Goal: Information Seeking & Learning: Learn about a topic

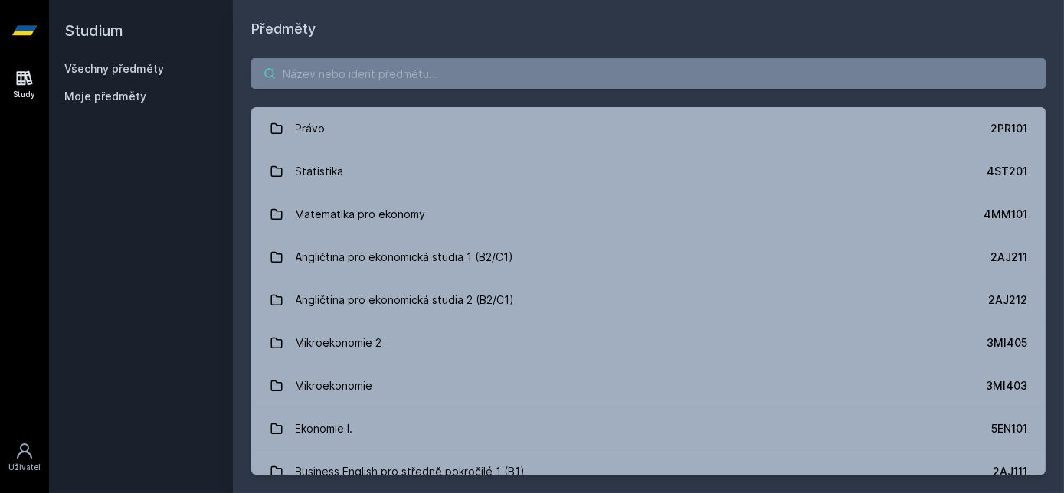
click at [352, 80] on input "search" at bounding box center [648, 73] width 795 height 31
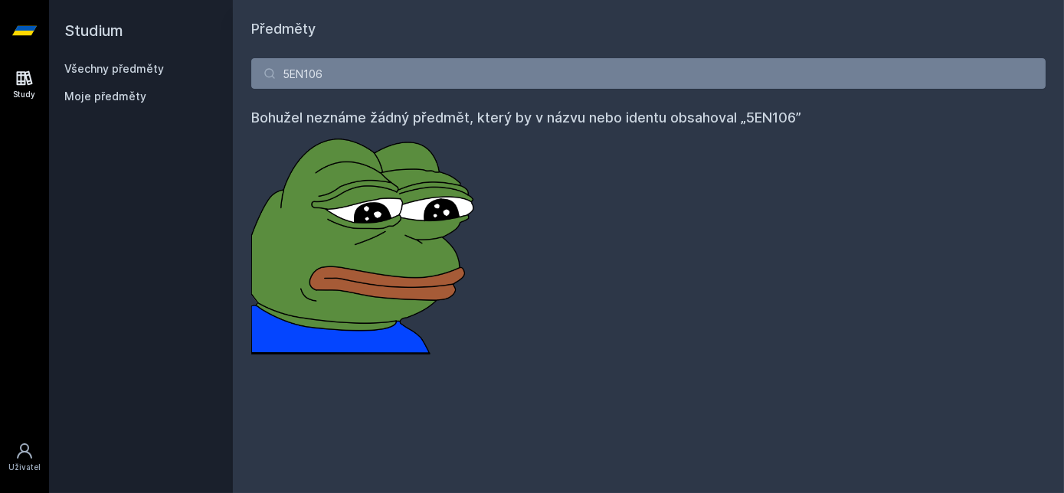
click at [135, 71] on link "Všechny předměty" at bounding box center [114, 68] width 100 height 13
click at [380, 76] on input "5EN106" at bounding box center [648, 73] width 795 height 31
click at [22, 77] on icon at bounding box center [24, 78] width 18 height 18
click at [120, 65] on link "Všechny předměty" at bounding box center [114, 68] width 100 height 13
click at [330, 71] on input "5EN106" at bounding box center [648, 73] width 795 height 31
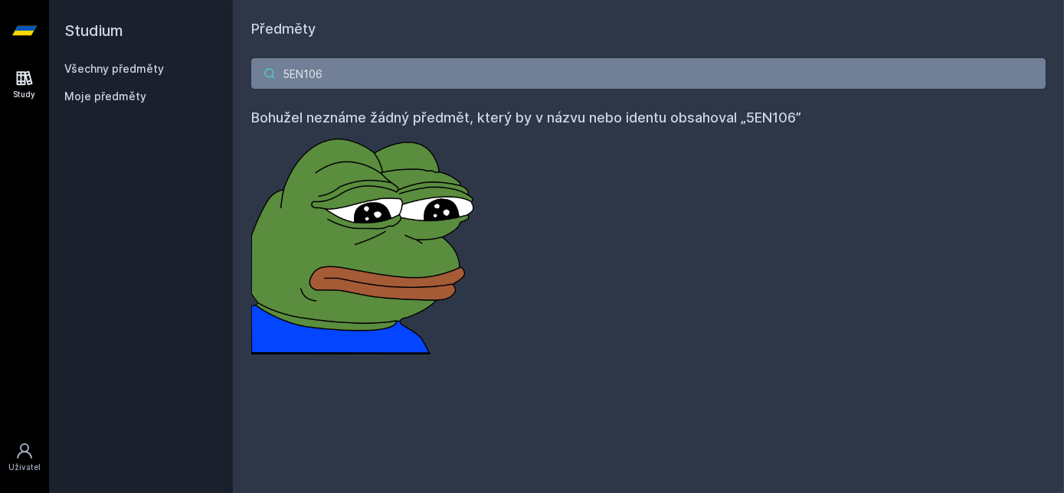
drag, startPoint x: 330, startPoint y: 71, endPoint x: 189, endPoint y: 51, distance: 141.7
click at [189, 51] on div "Studium Všechny předměty Moje předměty Předměty 5EN106 Bohužel neznáme žádný př…" at bounding box center [556, 246] width 1015 height 493
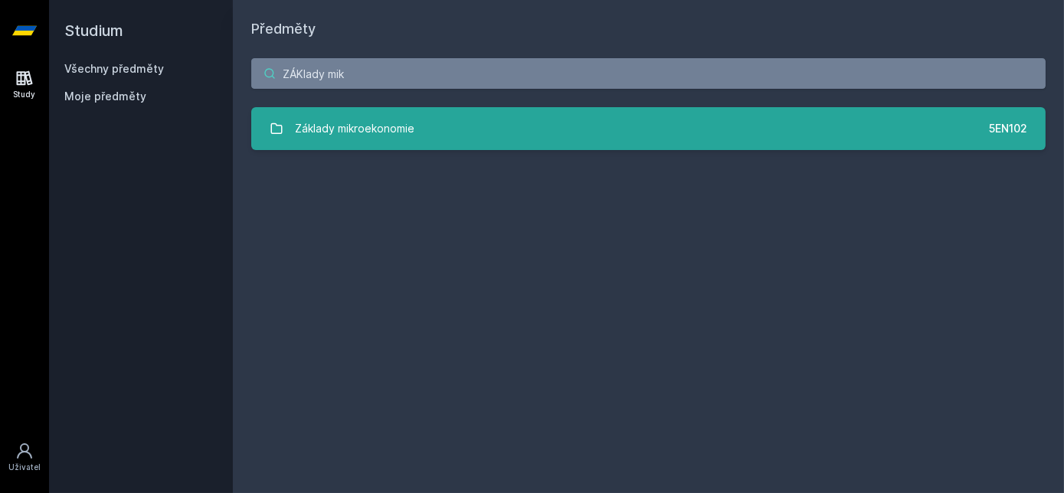
type input "ZÁKlady mik"
click at [359, 126] on div "Základy mikroekonomie" at bounding box center [356, 128] width 120 height 31
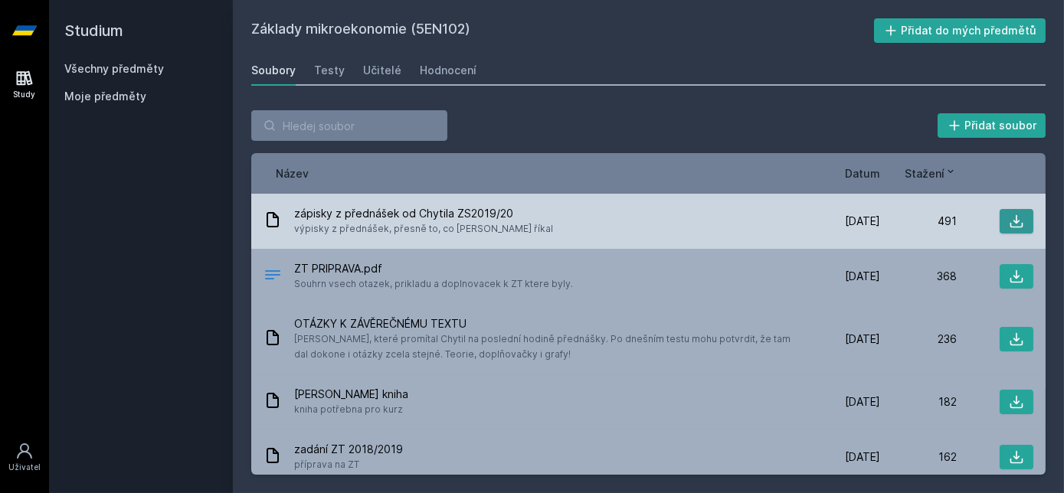
click at [1009, 218] on icon at bounding box center [1016, 221] width 15 height 15
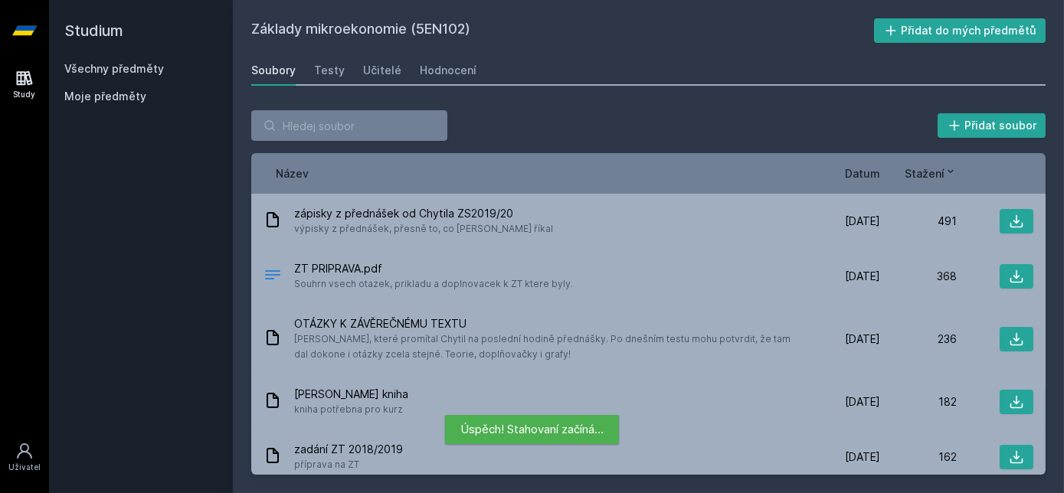
click at [559, 149] on div "Přidat soubor Řazení: Název Datum Stažení Název Datum Stažení zápisky z přednáš…" at bounding box center [648, 292] width 795 height 365
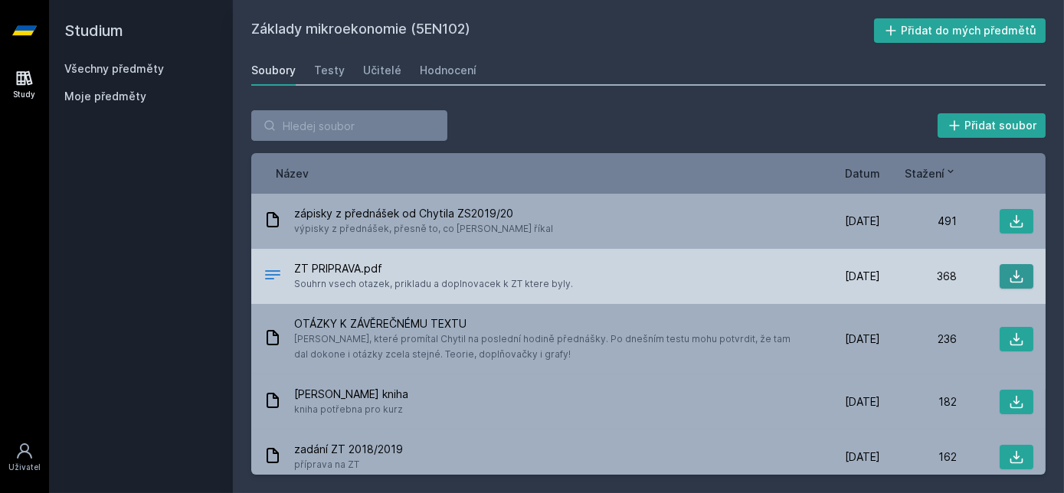
click at [1013, 277] on icon at bounding box center [1016, 276] width 15 height 15
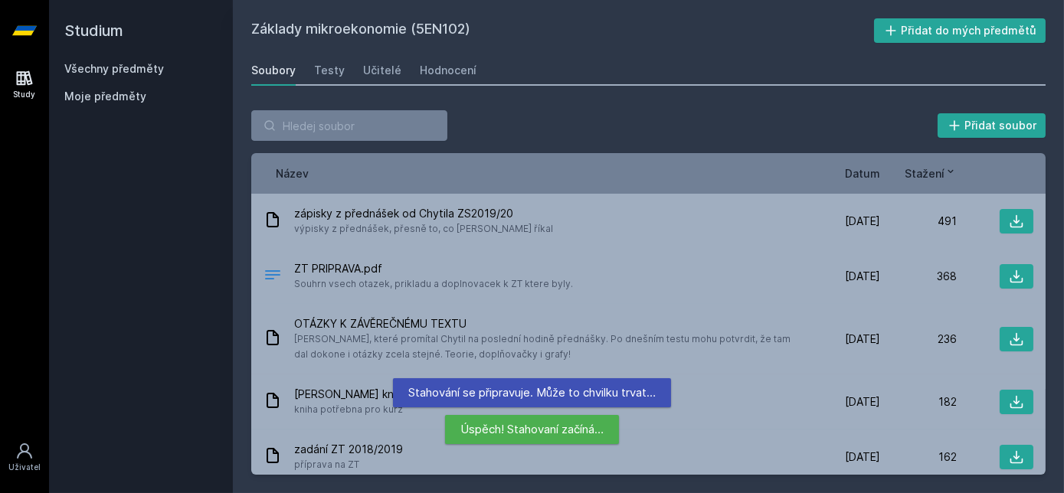
click at [573, 151] on div "Přidat soubor Řazení: Název Datum Stažení Název Datum Stažení zápisky z přednáš…" at bounding box center [648, 292] width 795 height 365
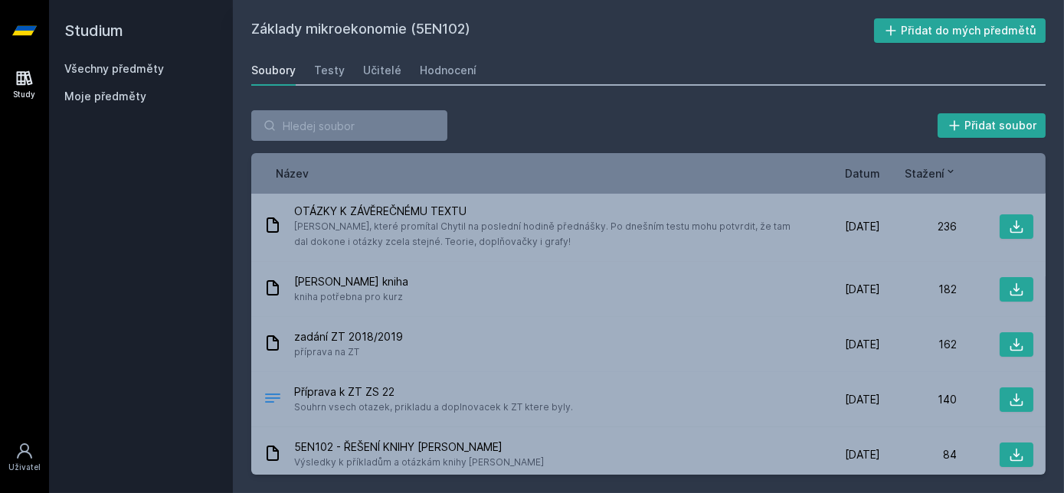
scroll to position [111, 0]
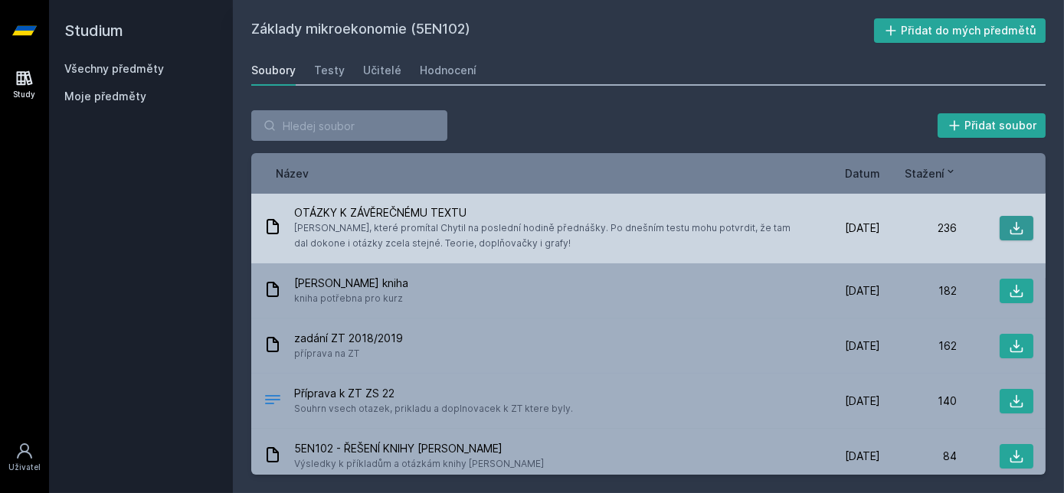
click at [1016, 228] on icon at bounding box center [1016, 228] width 15 height 15
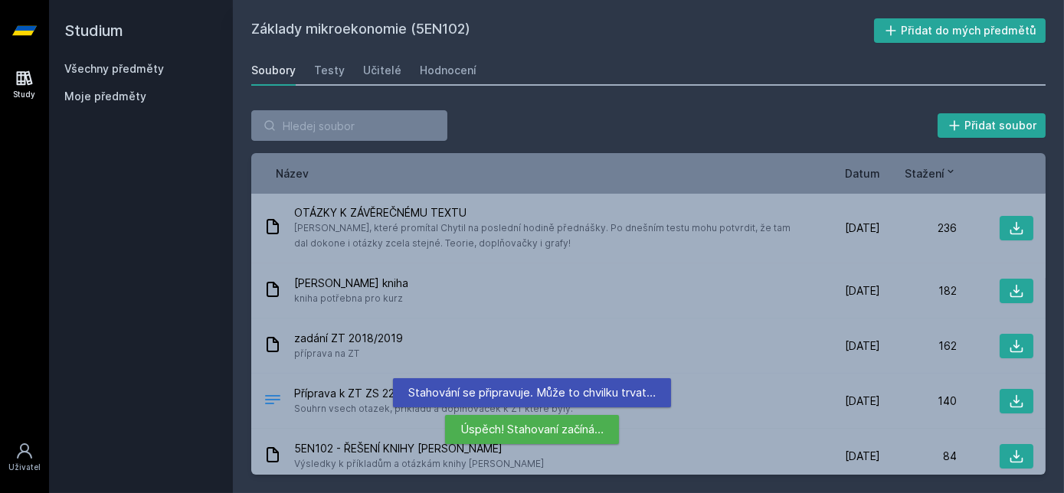
click at [621, 130] on div "Přidat soubor" at bounding box center [648, 125] width 795 height 31
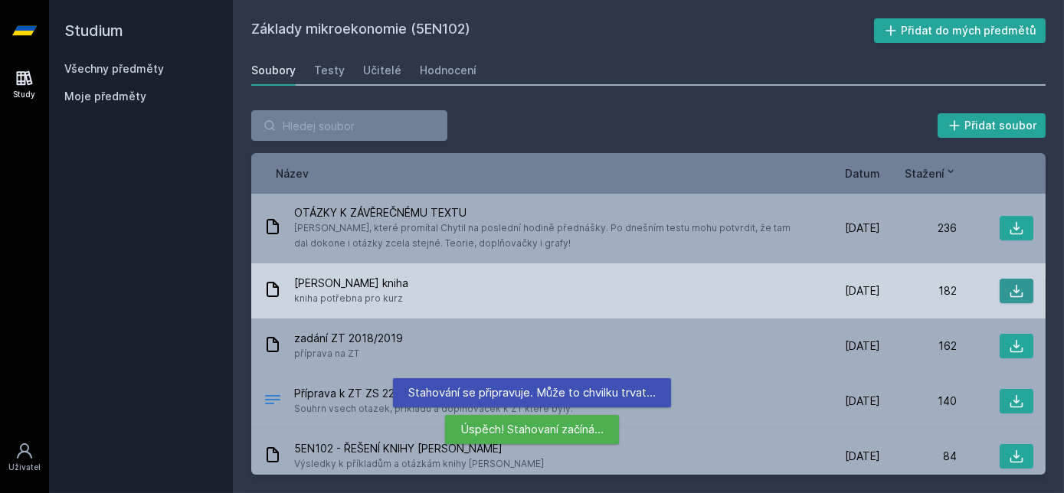
click at [1015, 290] on icon at bounding box center [1016, 291] width 15 height 15
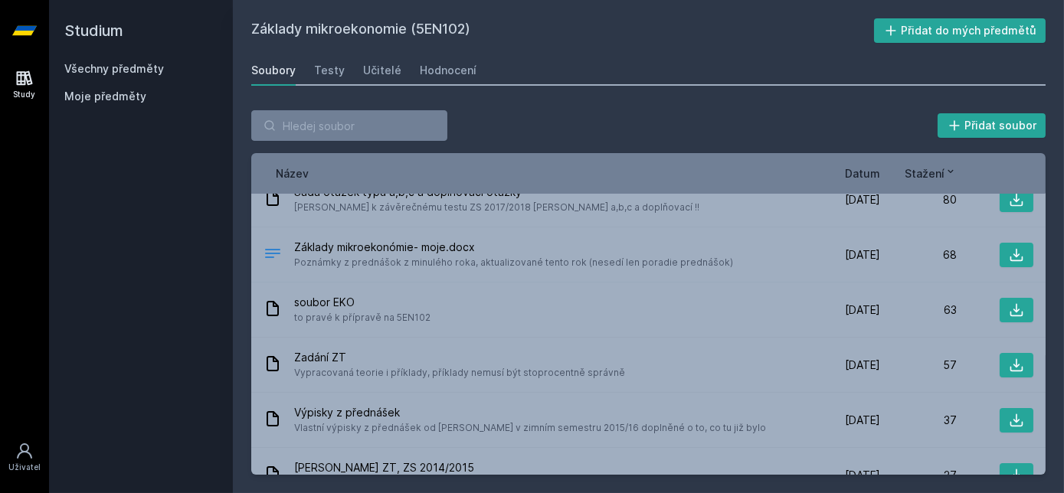
scroll to position [0, 0]
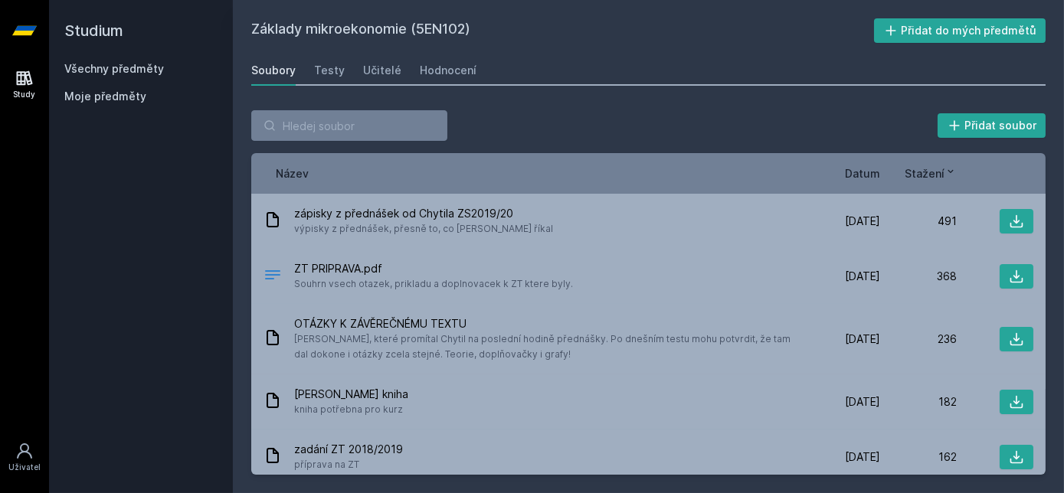
click at [857, 170] on span "Datum" at bounding box center [862, 174] width 35 height 16
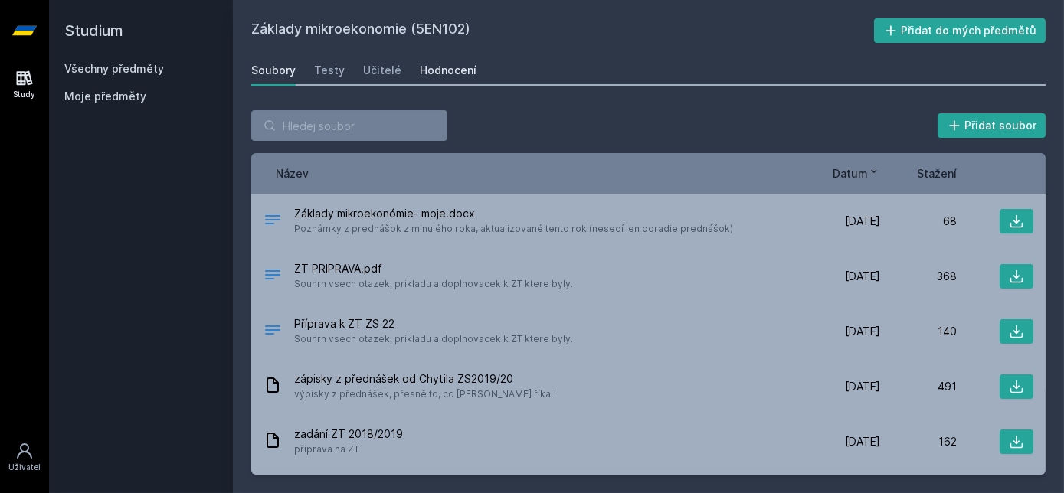
click at [437, 71] on div "Hodnocení" at bounding box center [448, 70] width 57 height 15
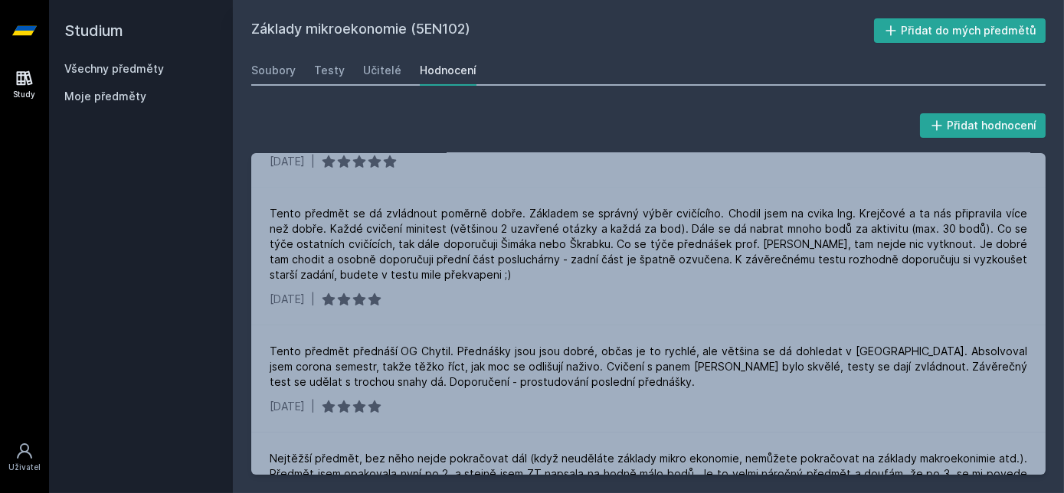
scroll to position [198, 0]
